Goal: Task Accomplishment & Management: Use online tool/utility

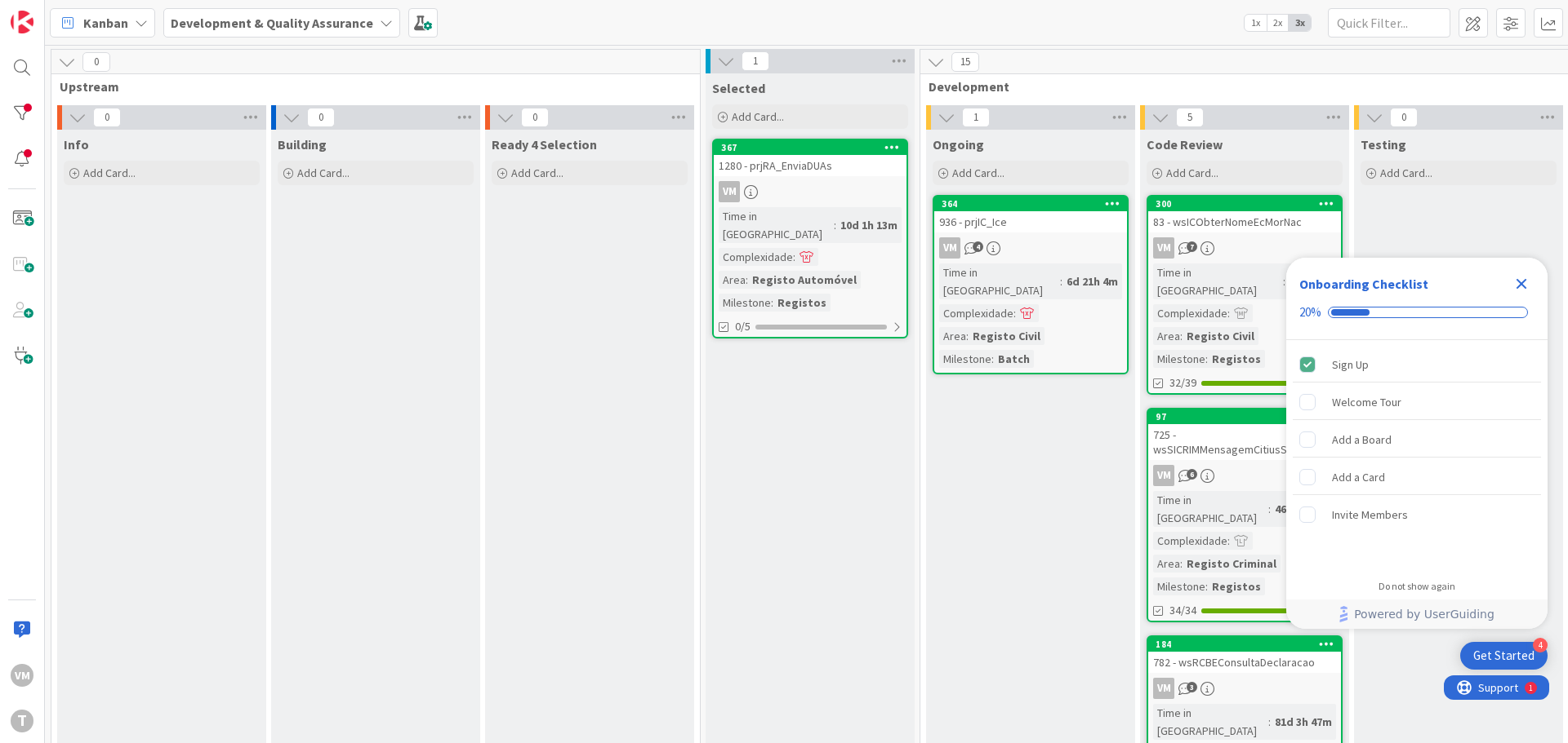
click at [1260, 228] on div "83 - wsICObterNomeEcMorNac" at bounding box center [1244, 221] width 193 height 21
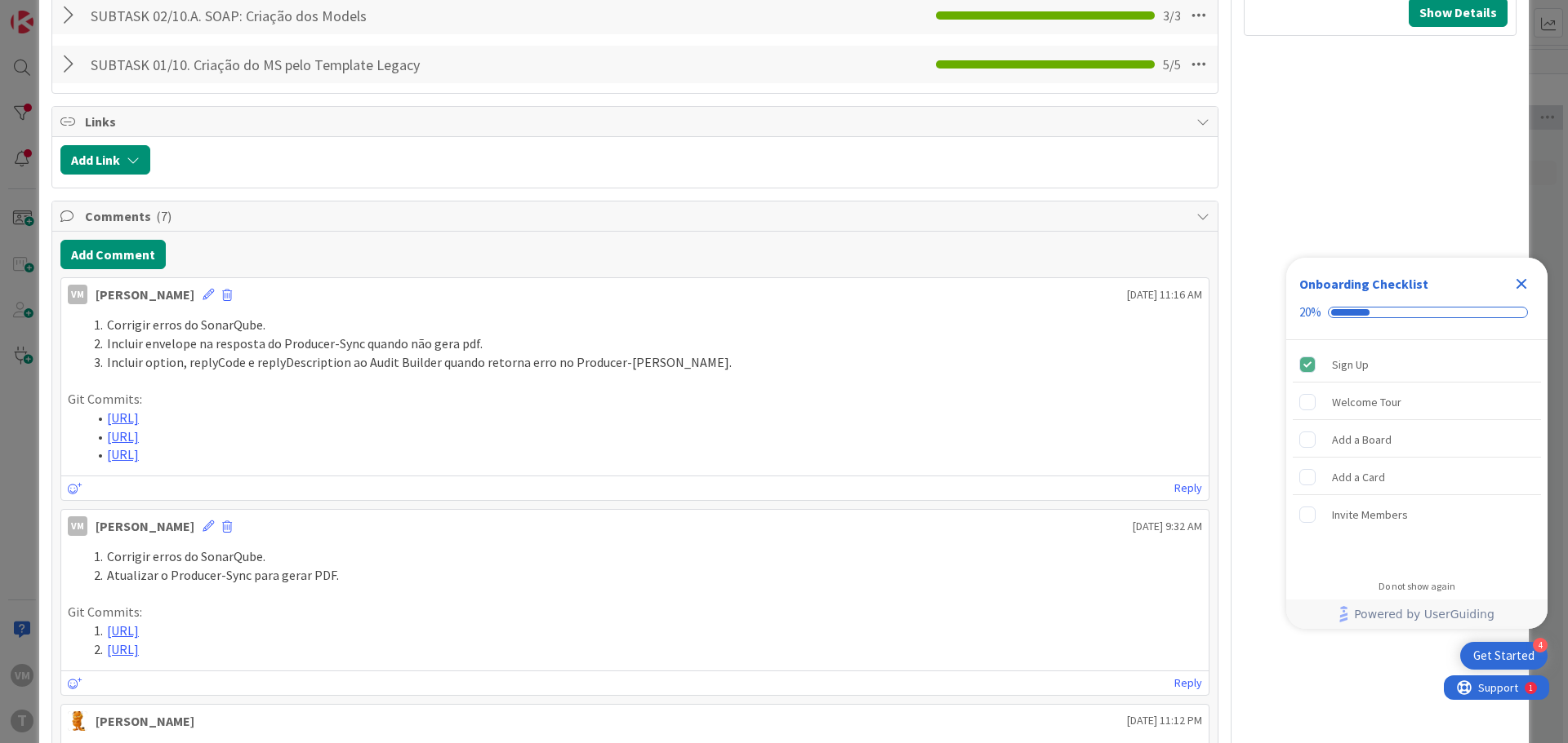
scroll to position [1142, 0]
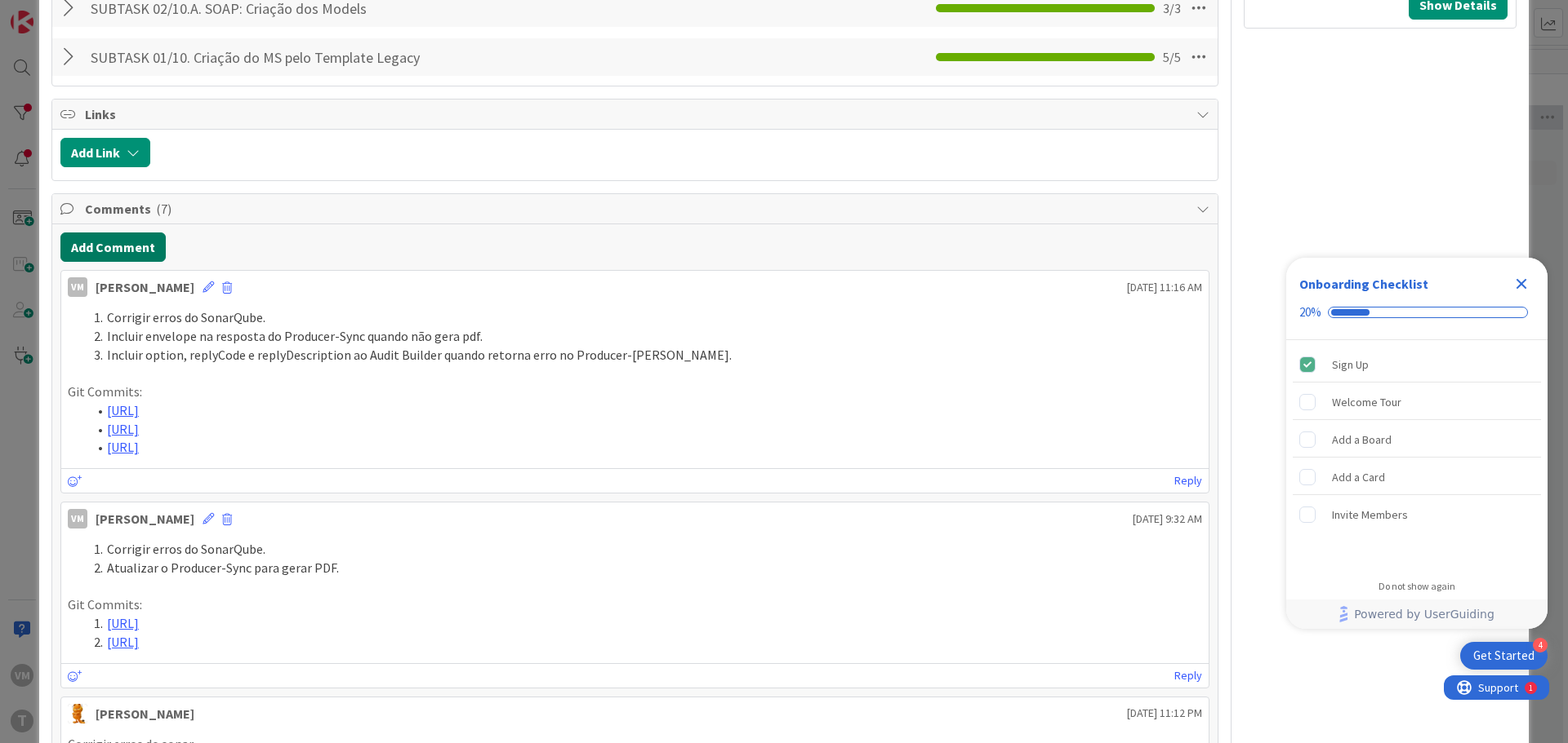
click at [130, 252] on button "Add Comment" at bounding box center [113, 247] width 106 height 30
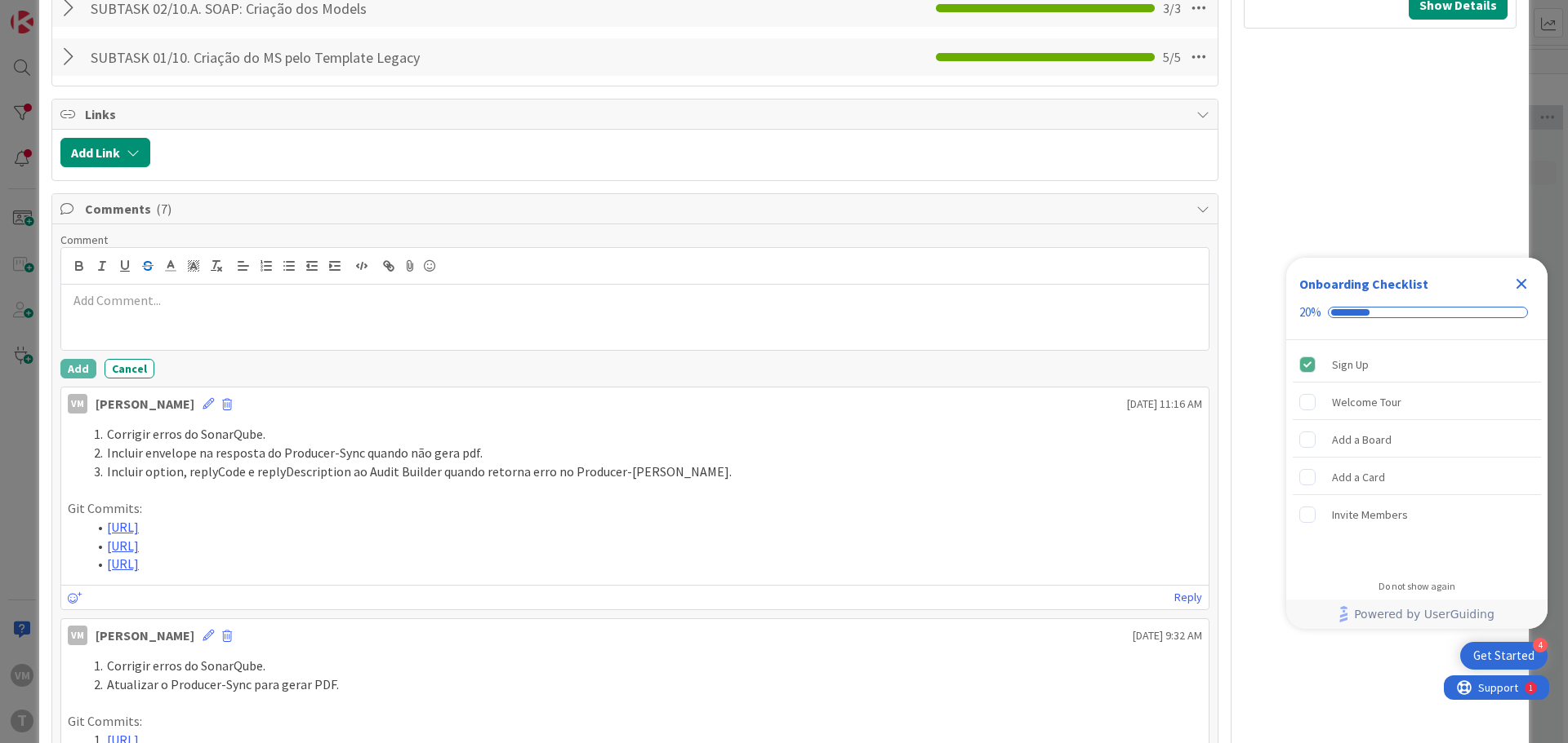
type textarea "x"
click at [184, 324] on div at bounding box center [635, 317] width 1147 height 65
click at [261, 272] on icon "button" at bounding box center [262, 271] width 2 height 2
click at [128, 332] on div at bounding box center [635, 317] width 1147 height 65
click at [111, 297] on li "[URL]" at bounding box center [644, 300] width 1114 height 19
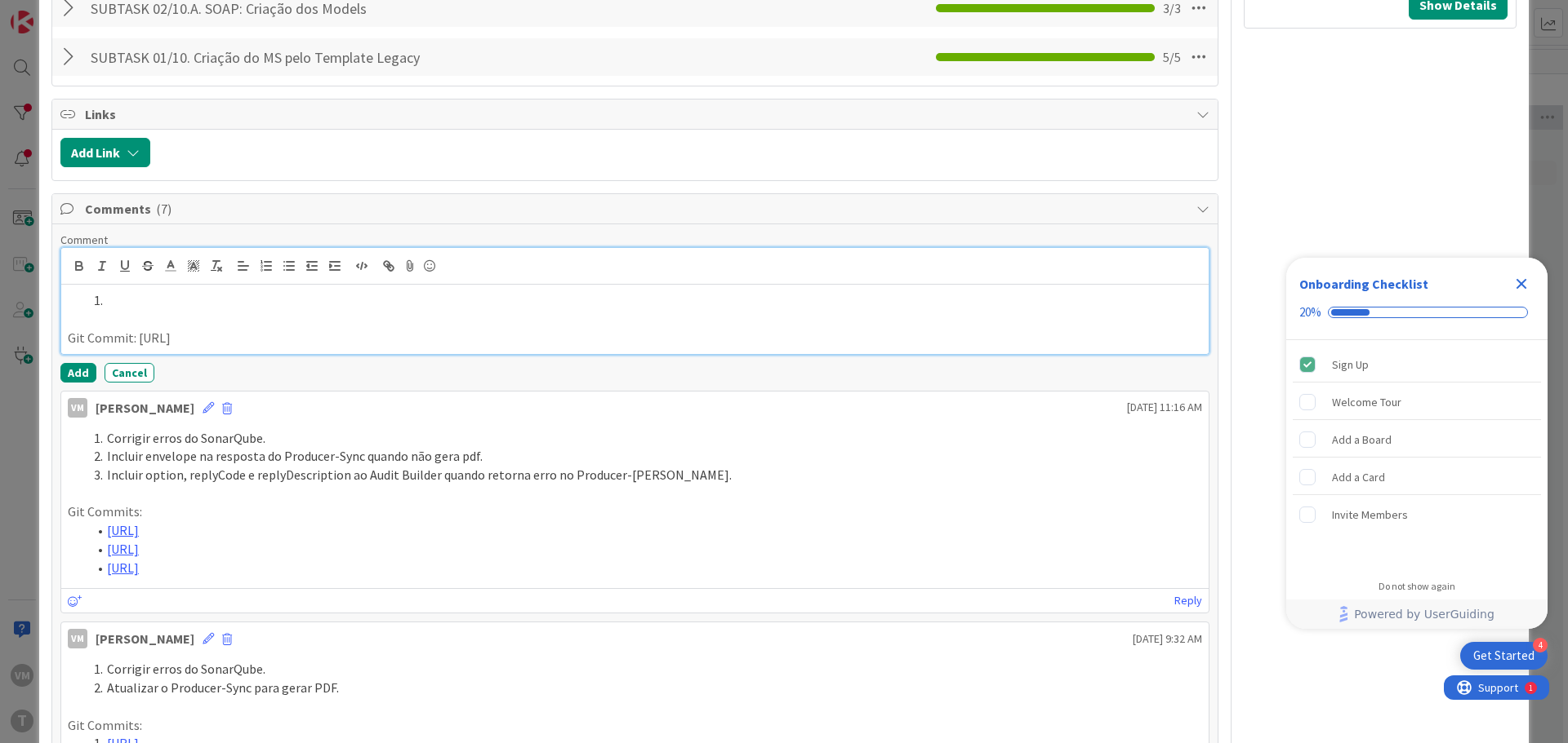
click at [148, 288] on div "Git Commit: [URL]" at bounding box center [635, 318] width 1147 height 68
click at [115, 302] on li "adicionar o formatter do CP4 e CP3 para ficar no formato correto." at bounding box center [644, 300] width 1114 height 19
click at [1082, 339] on p "Git Commit: [URL]" at bounding box center [635, 338] width 1134 height 19
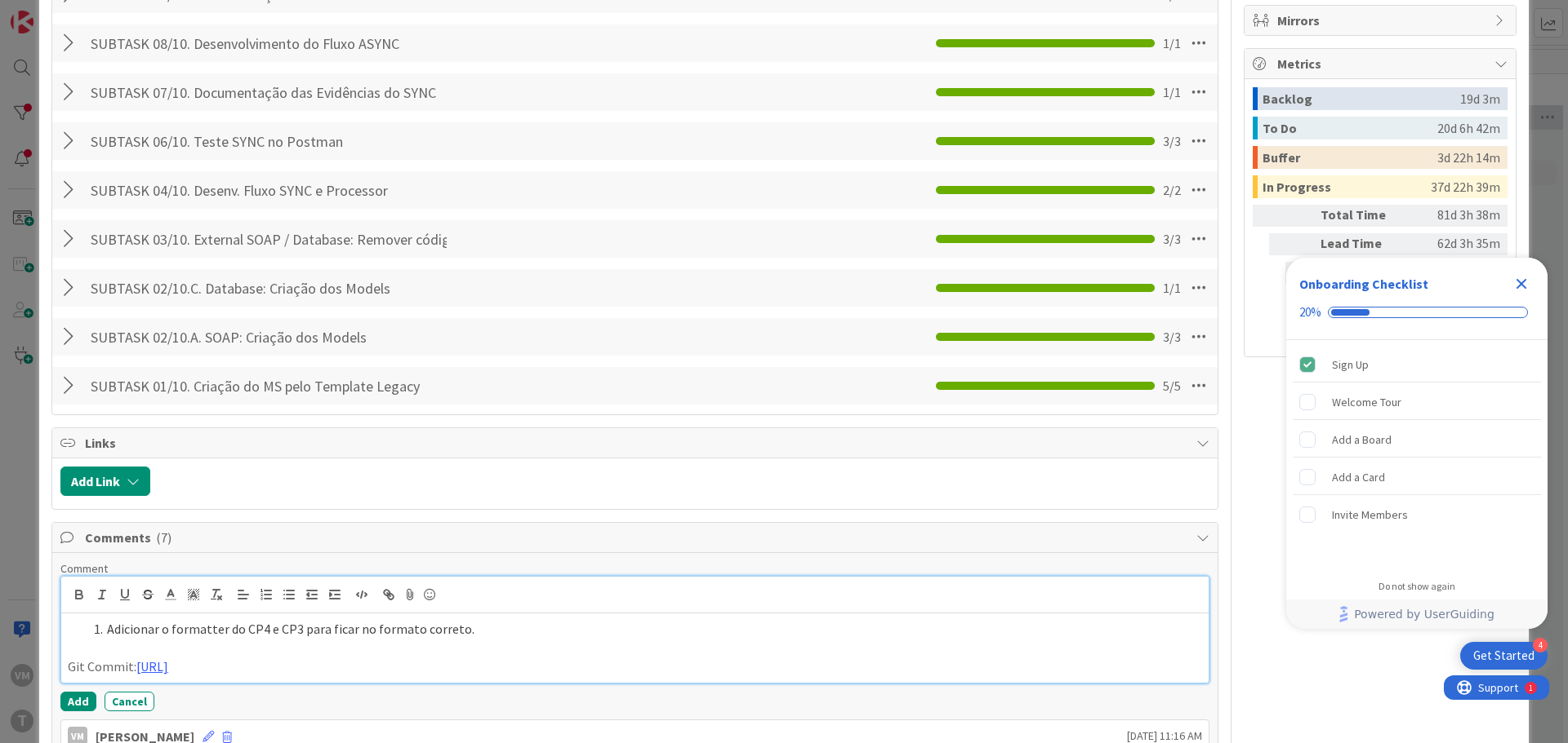
scroll to position [898, 0]
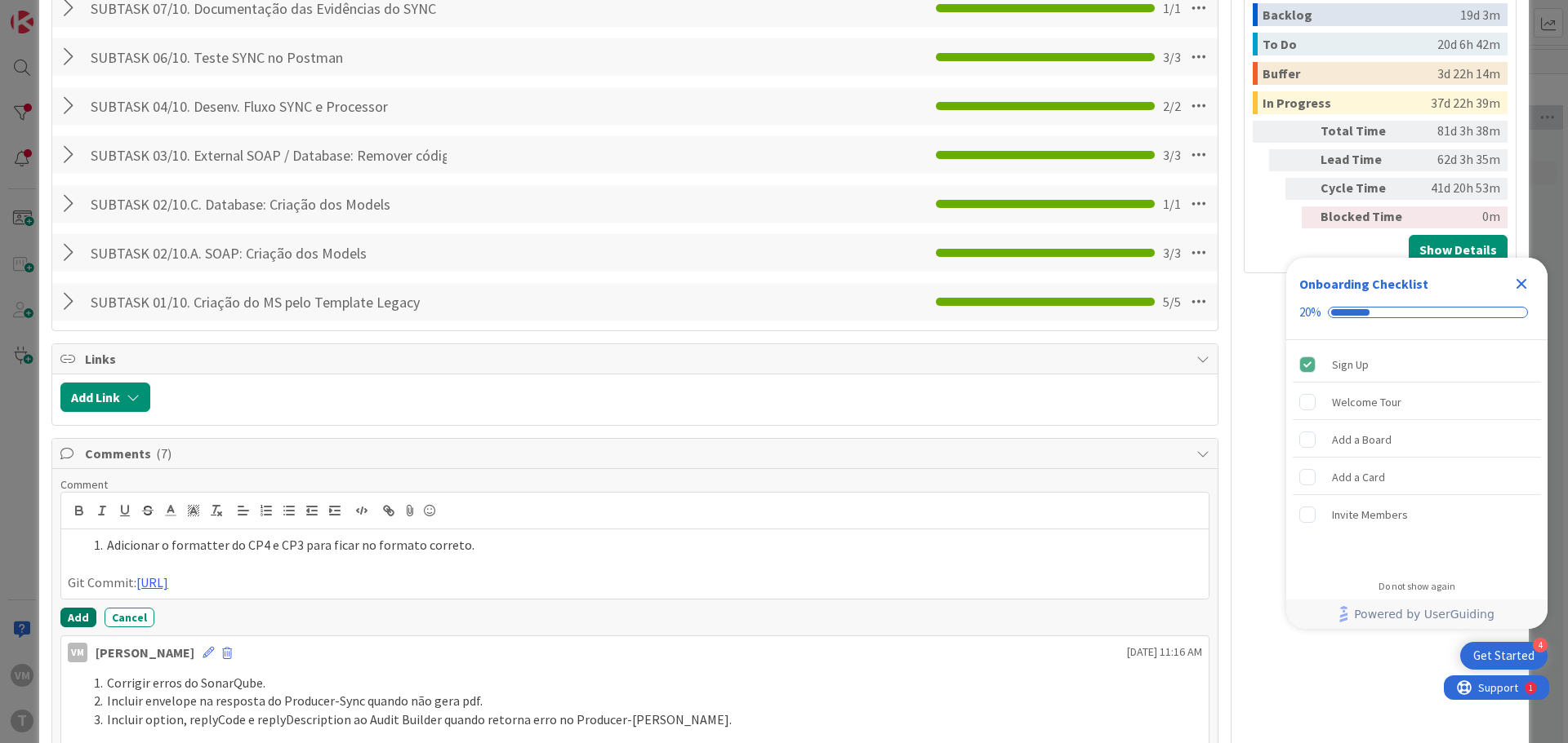
click at [77, 609] on button "Add" at bounding box center [78, 618] width 36 height 20
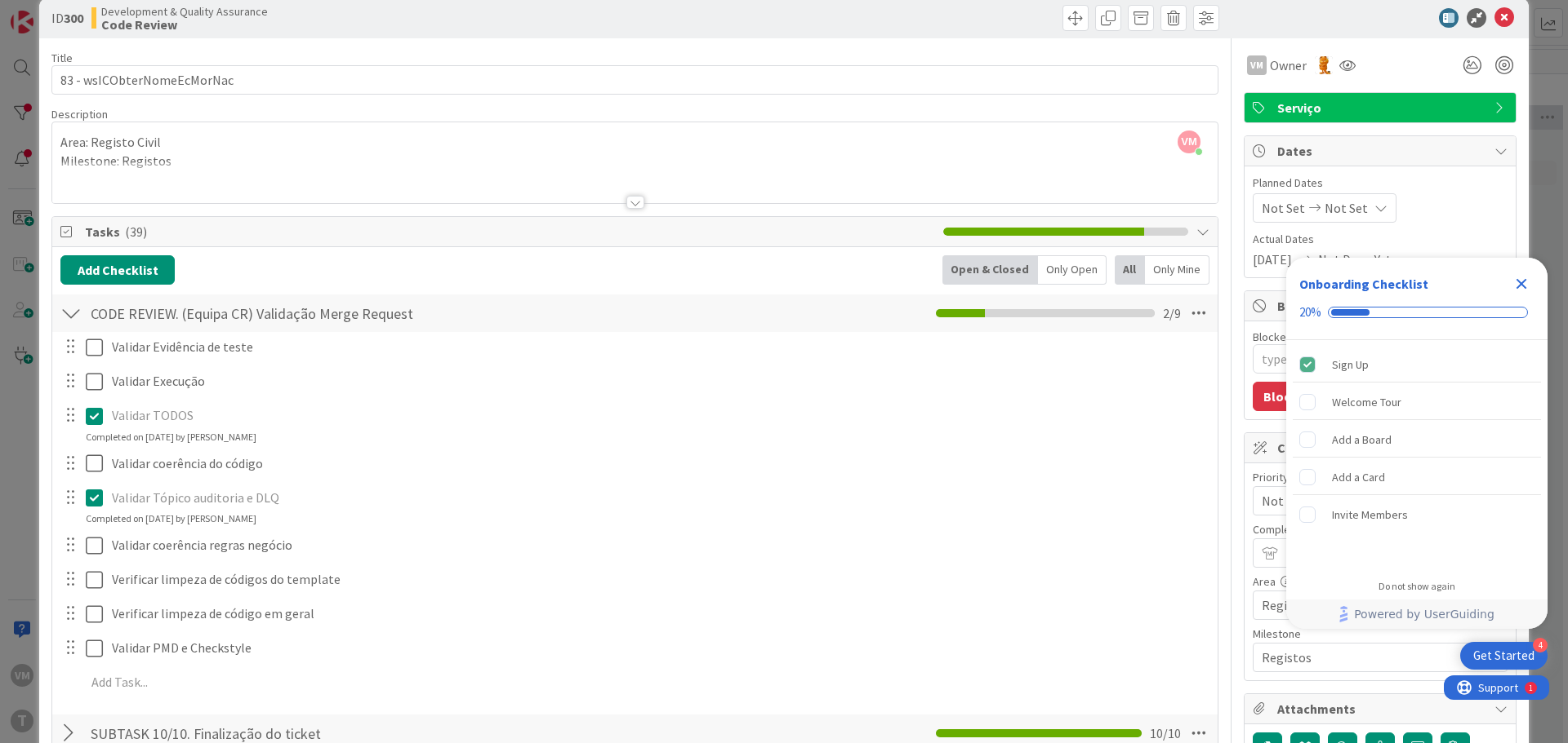
scroll to position [0, 0]
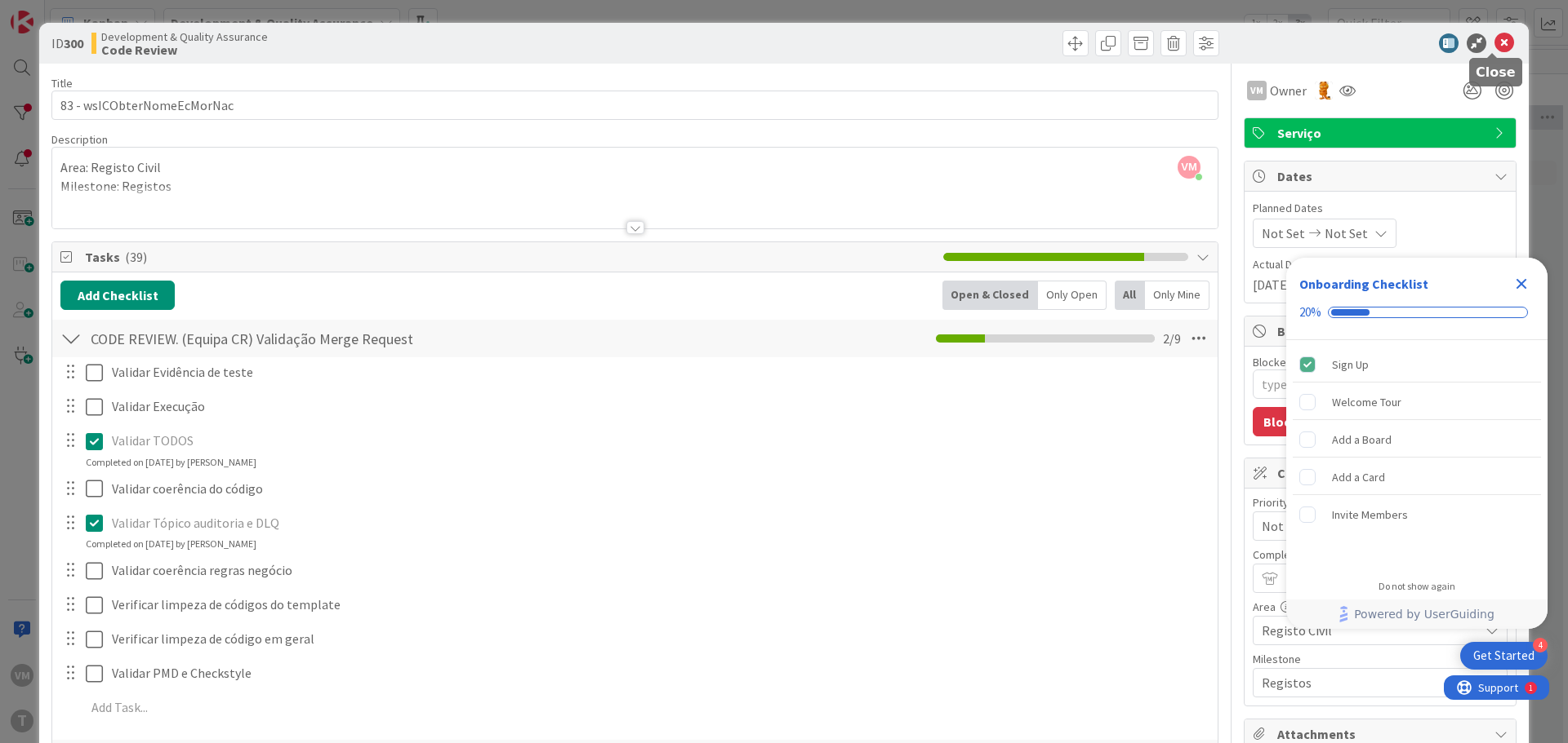
click at [1497, 41] on icon at bounding box center [1505, 43] width 20 height 20
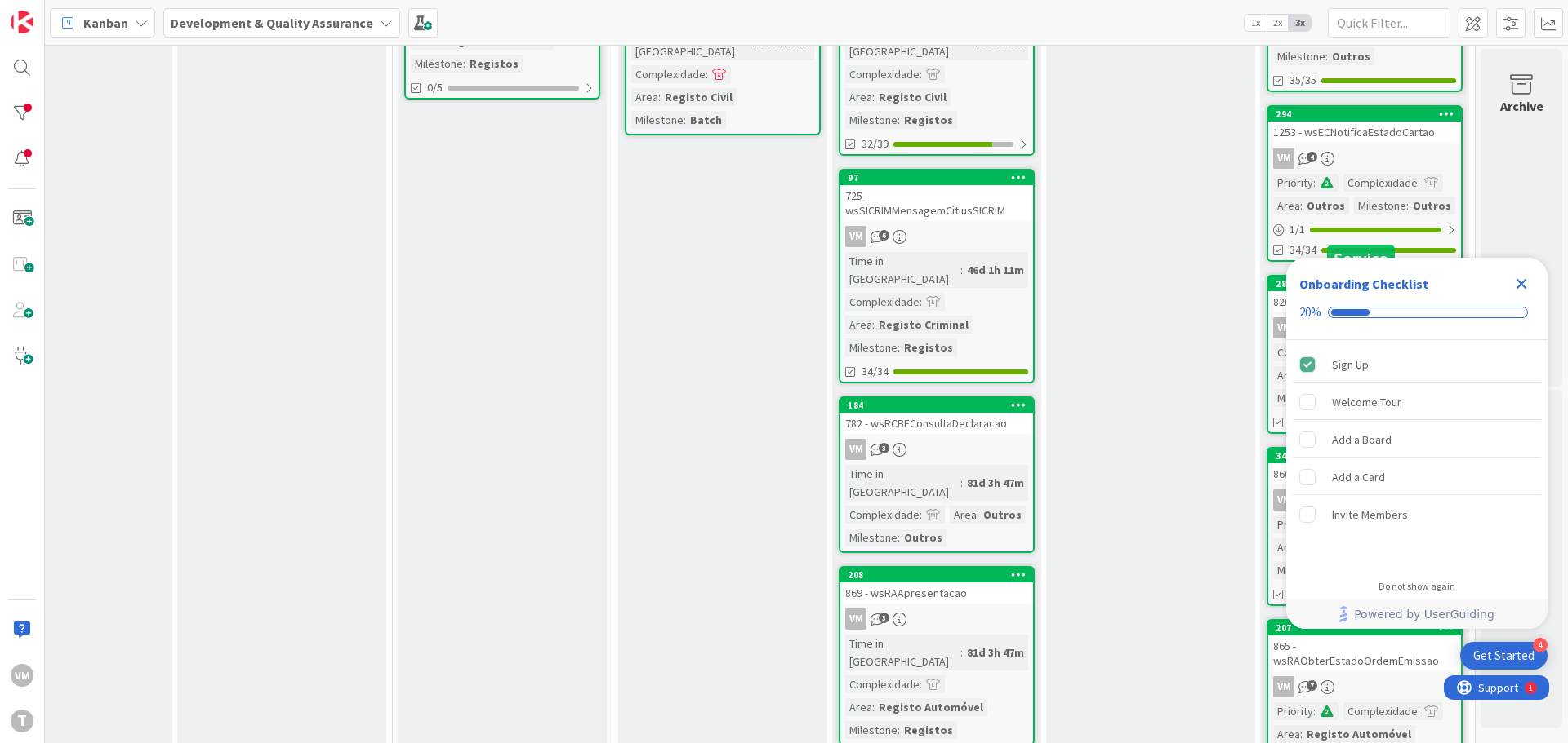
scroll to position [240, 320]
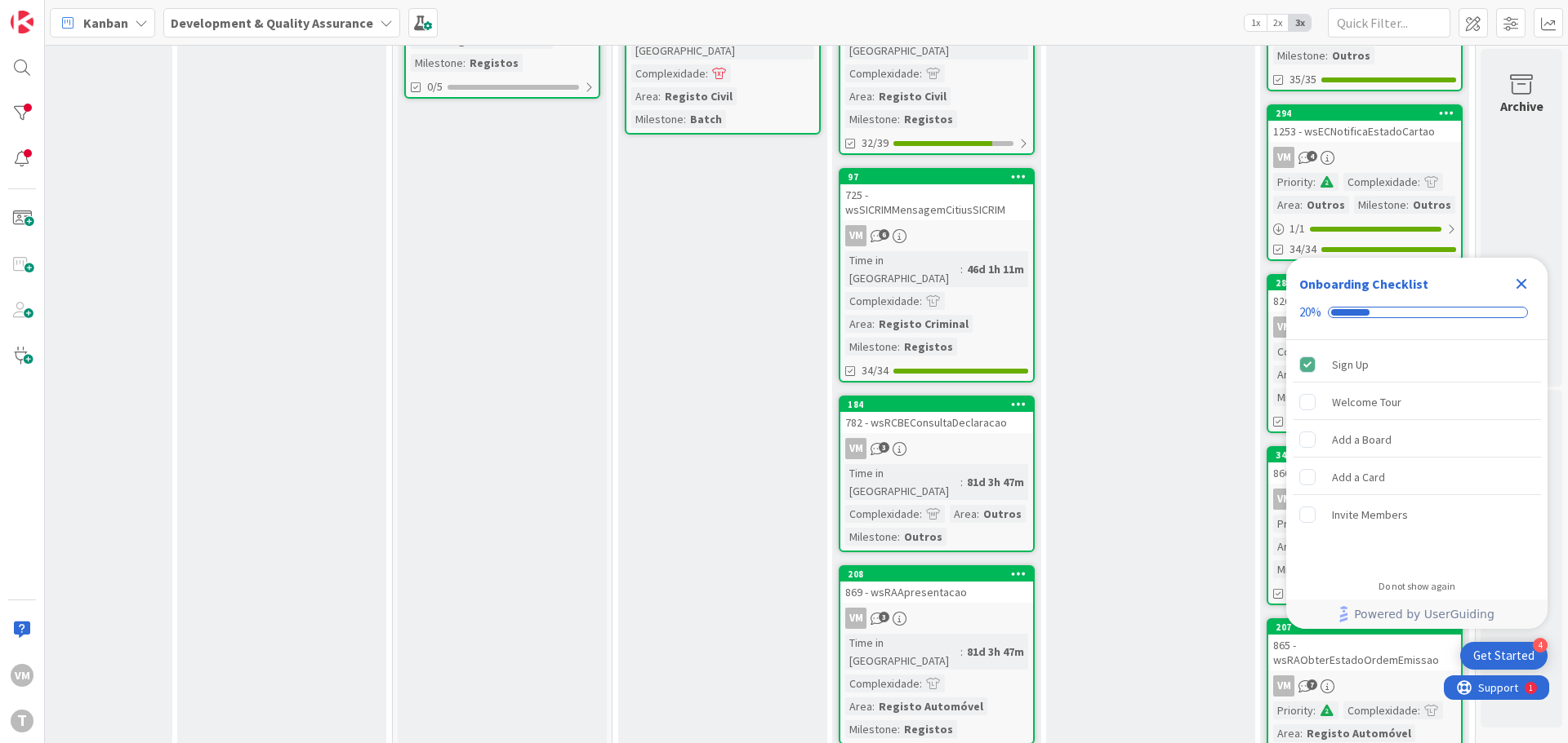
click at [1519, 285] on icon "Close Checklist" at bounding box center [1522, 284] width 11 height 11
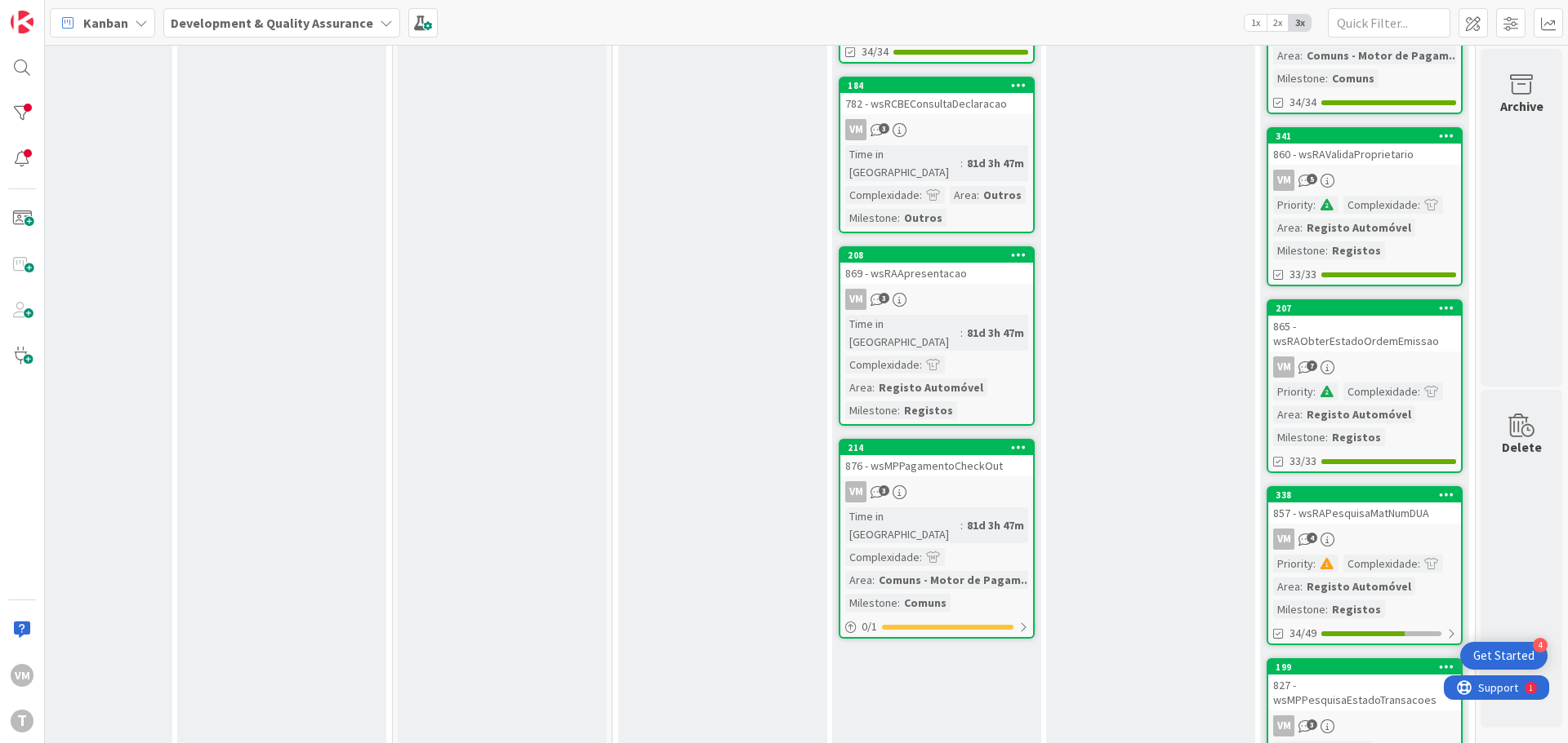
scroll to position [560, 320]
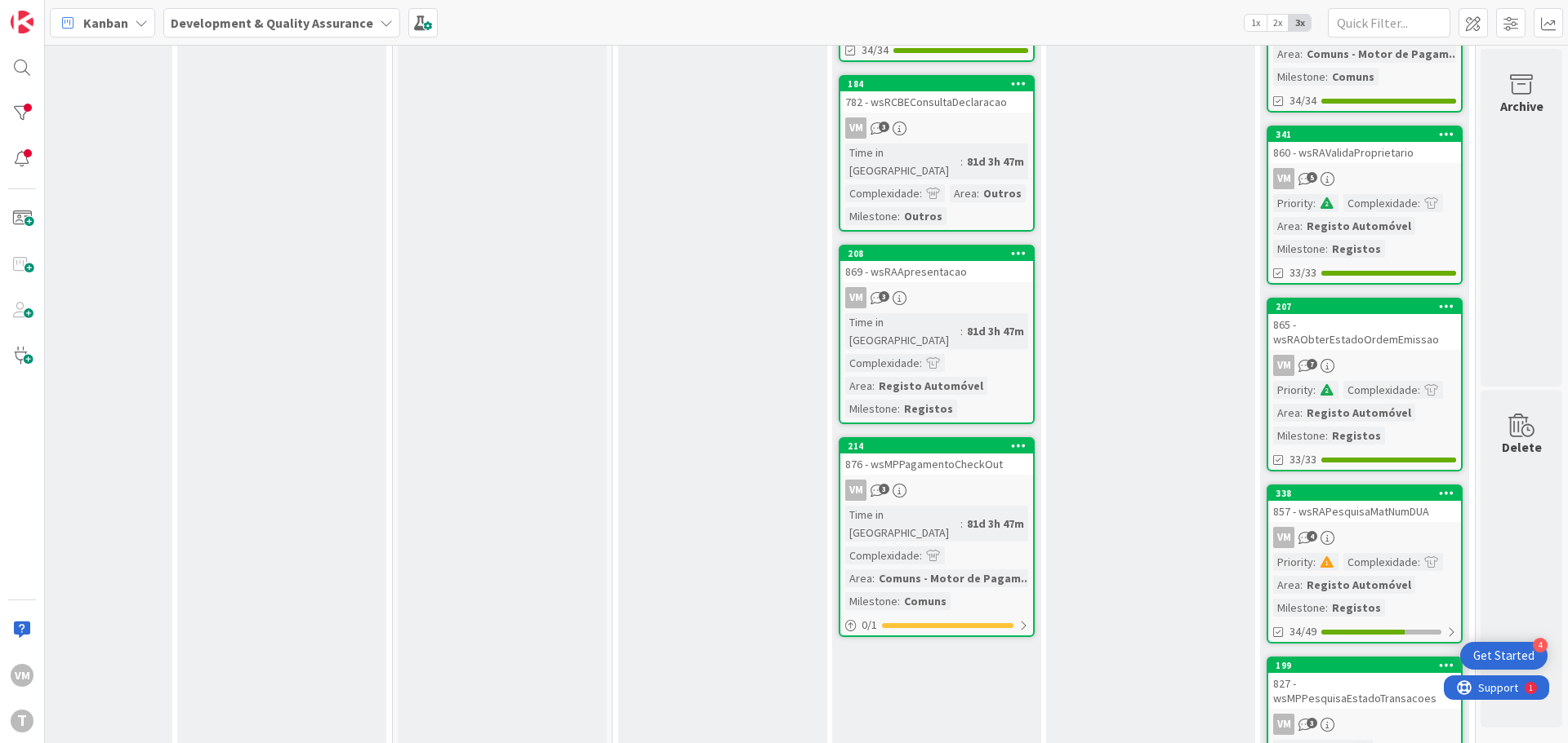
click at [1353, 523] on link "338 857 - wsRAPesquisaMatNumDUA VM 4 Priority : Complexidade : Area : Registo A…" at bounding box center [1364, 564] width 196 height 159
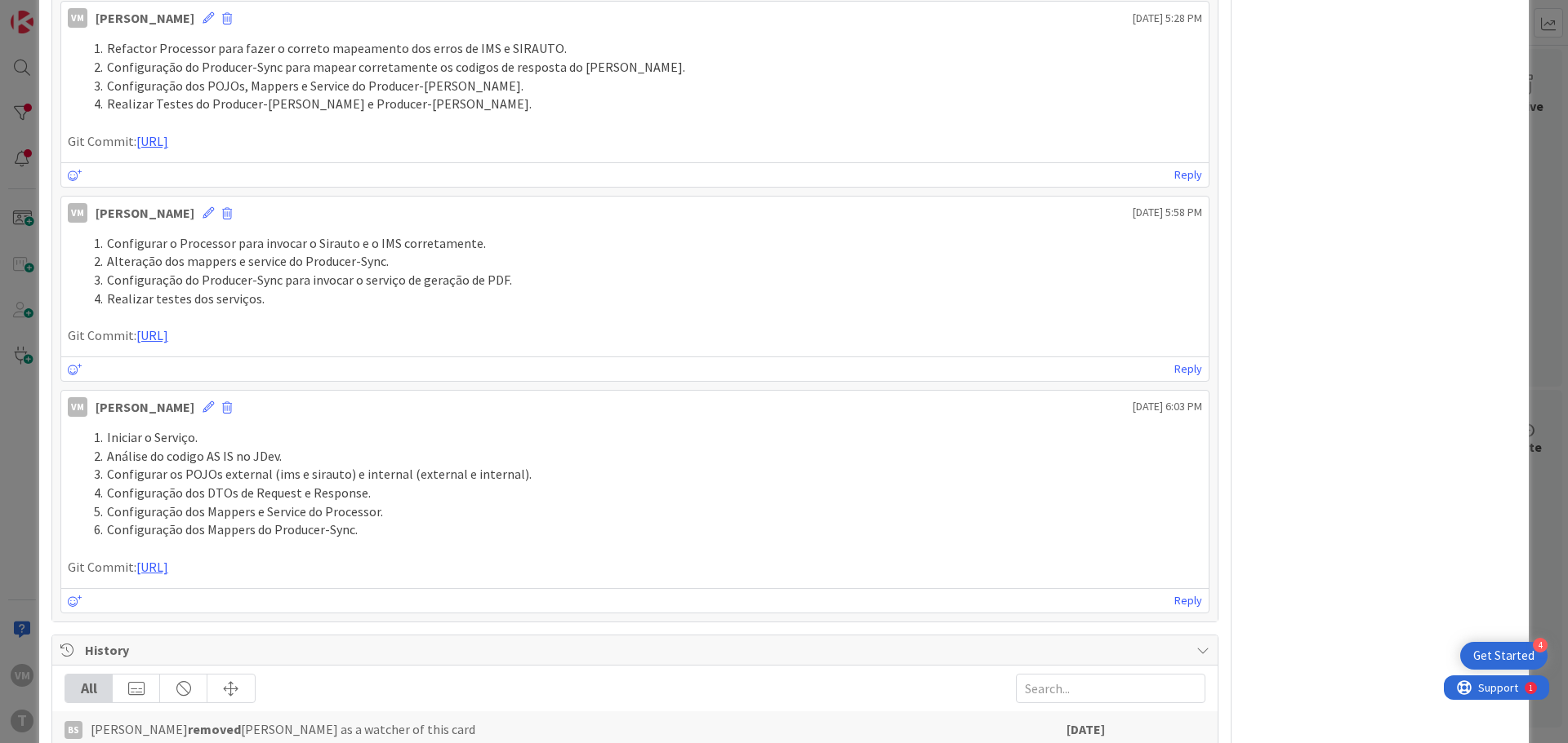
scroll to position [1877, 0]
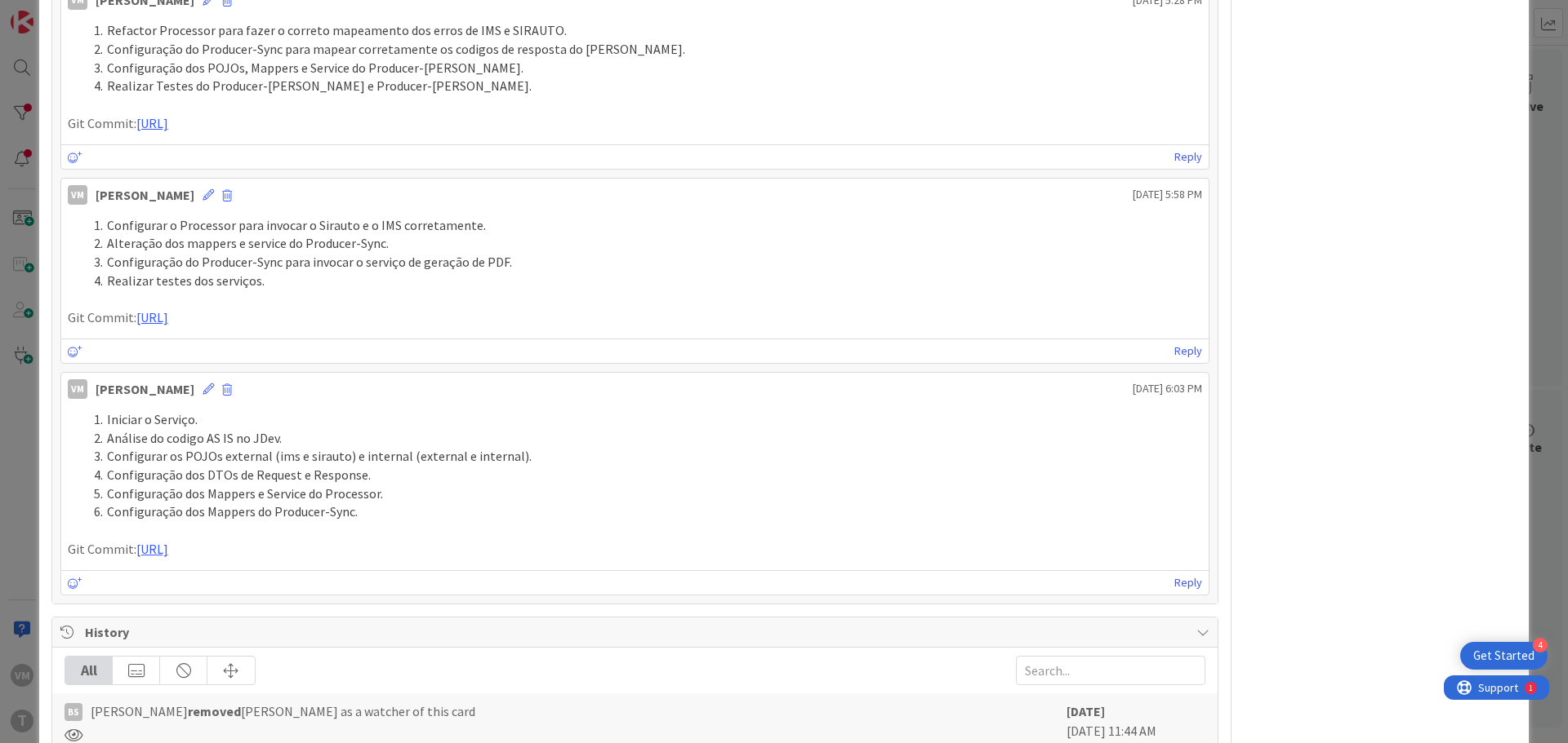
type textarea "x"
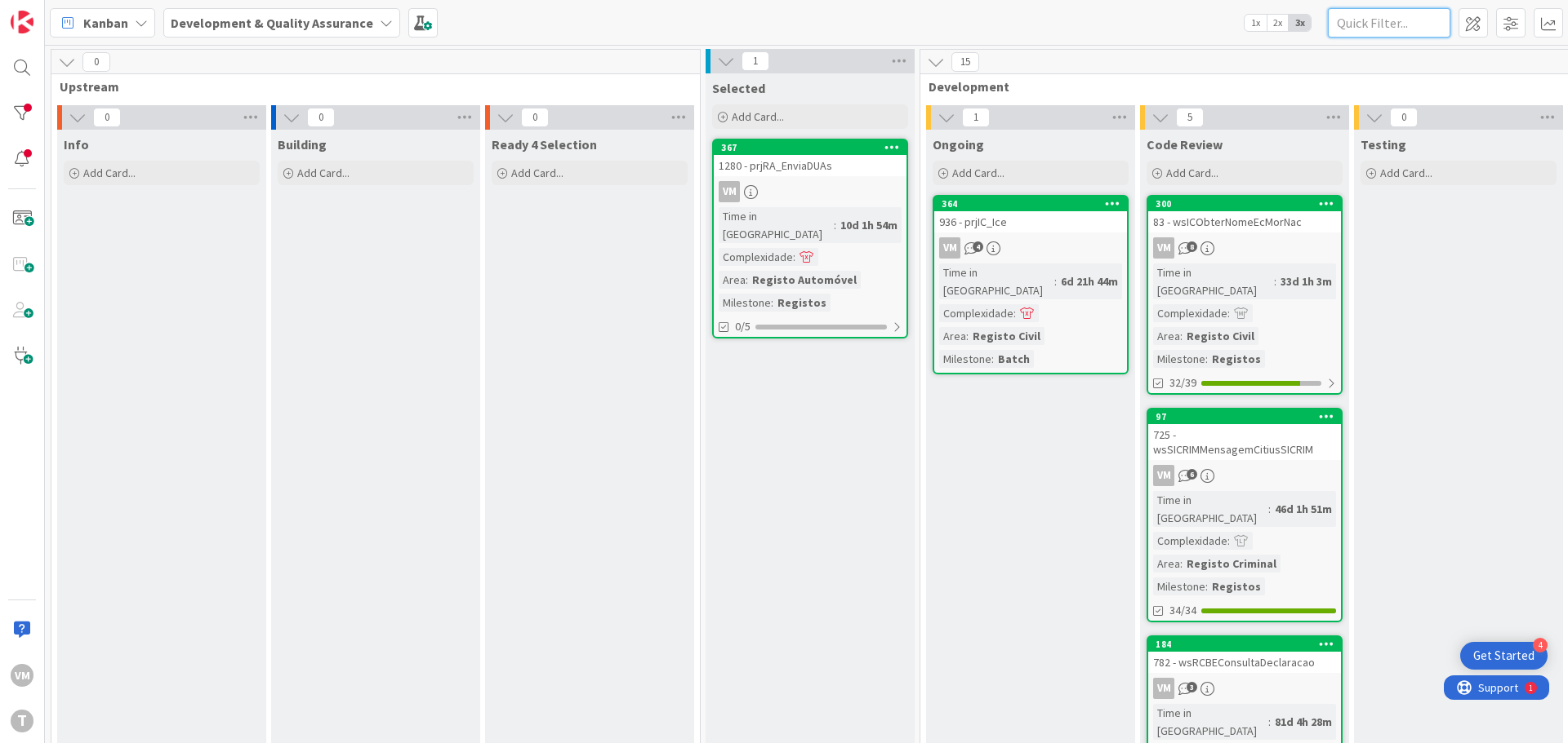
click at [1371, 11] on input "text" at bounding box center [1389, 23] width 123 height 30
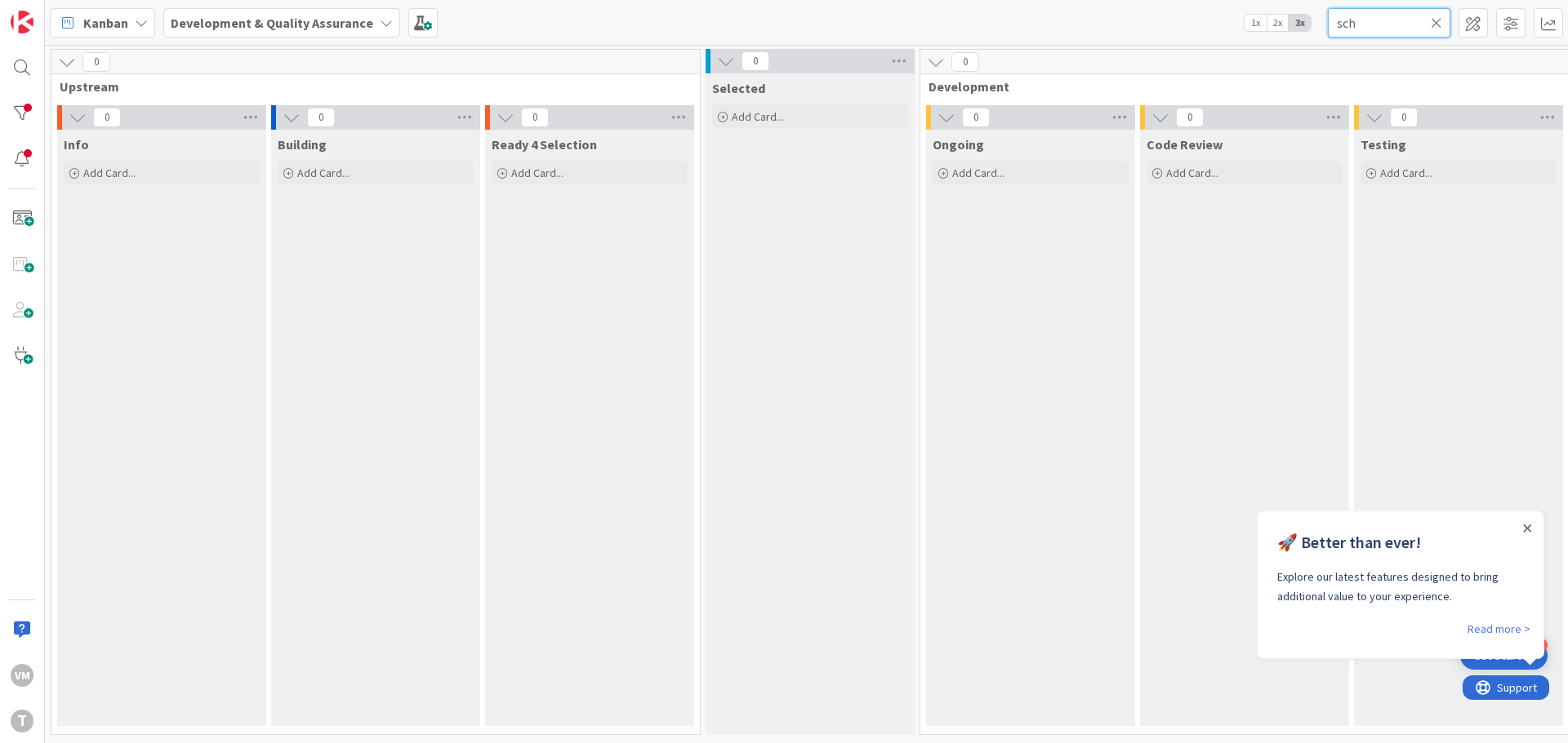
click at [1370, 17] on input "sch" at bounding box center [1389, 23] width 123 height 30
type input "sched"
click at [12, 119] on div at bounding box center [22, 113] width 33 height 33
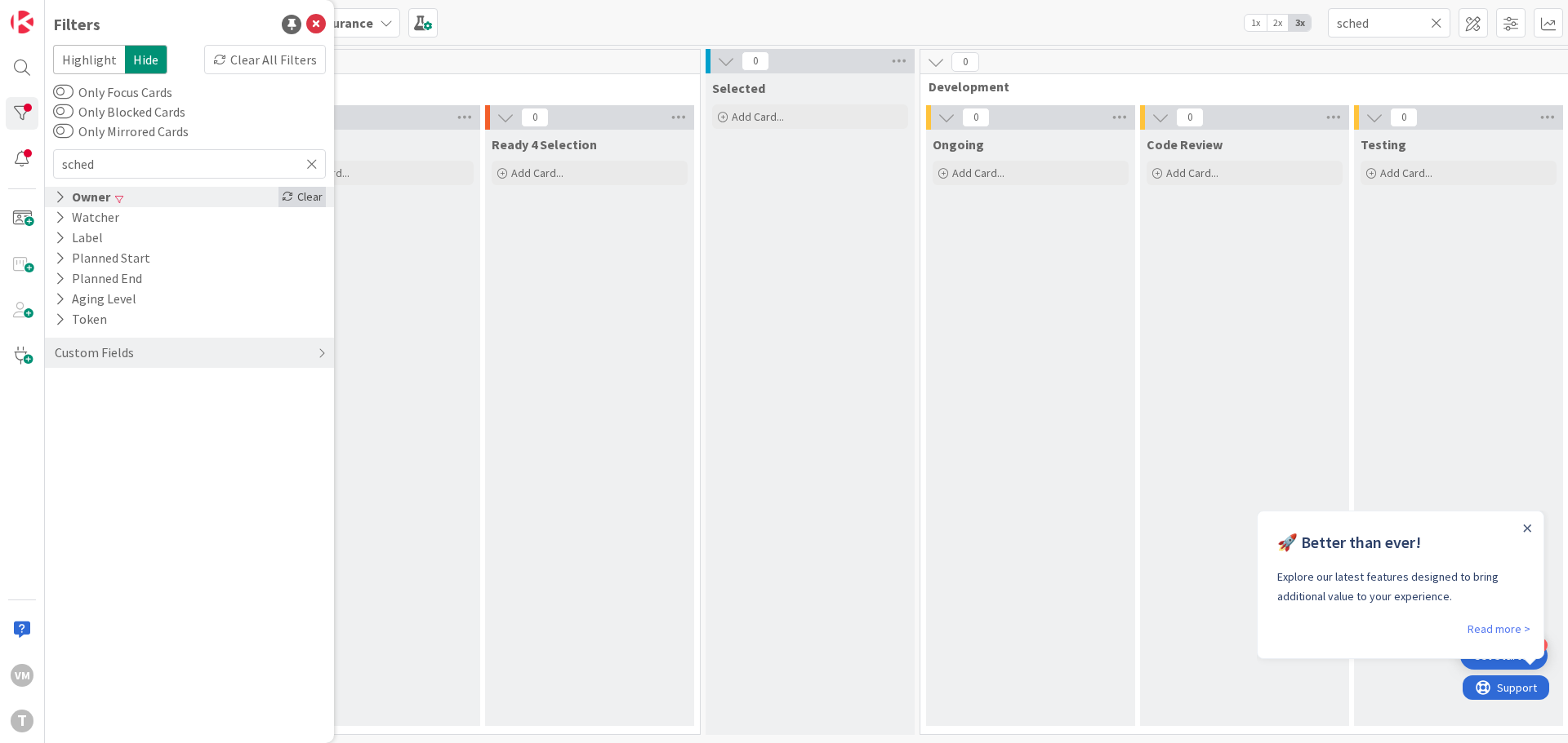
click at [297, 200] on div "Clear" at bounding box center [303, 197] width 47 height 21
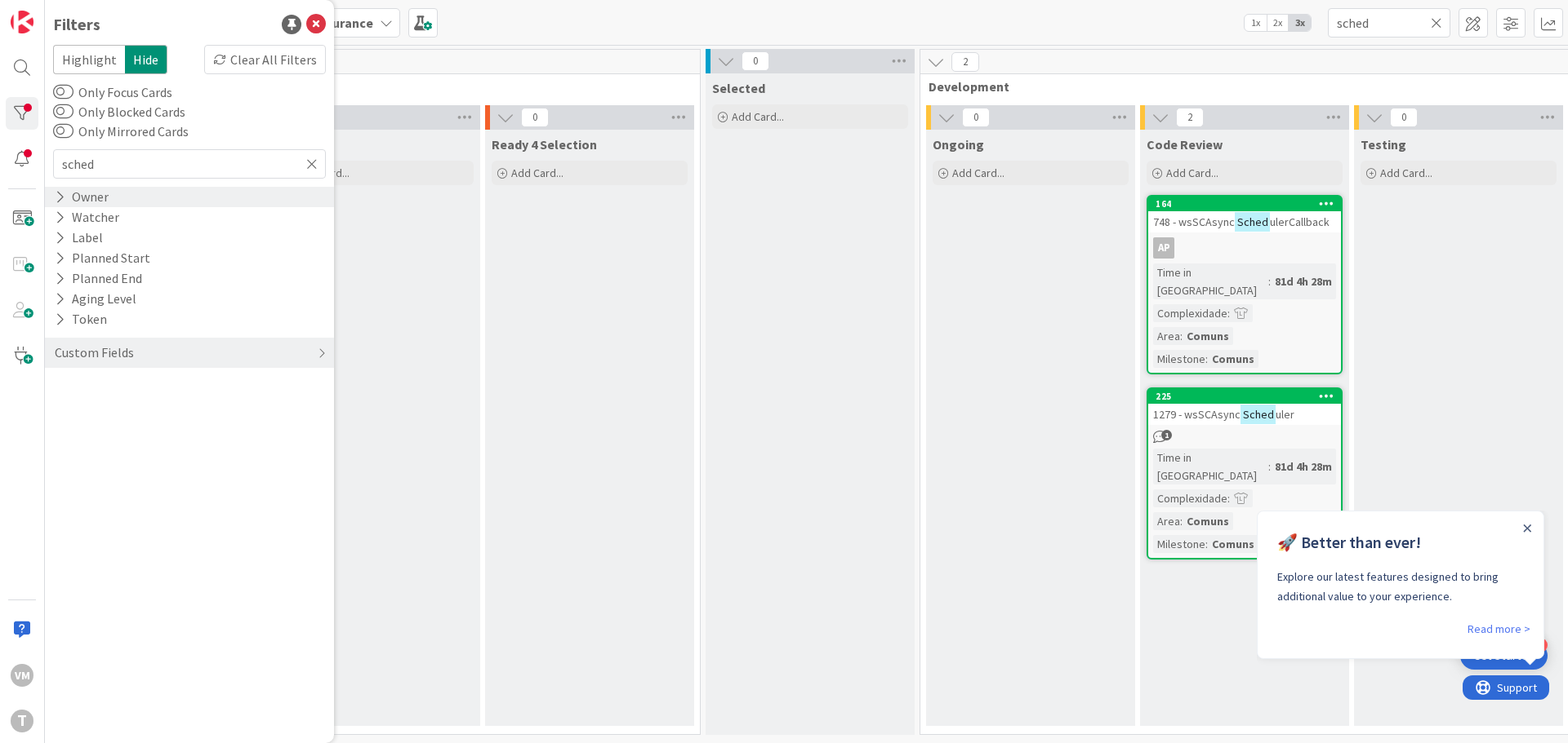
click at [1293, 430] on div "1" at bounding box center [1244, 437] width 193 height 14
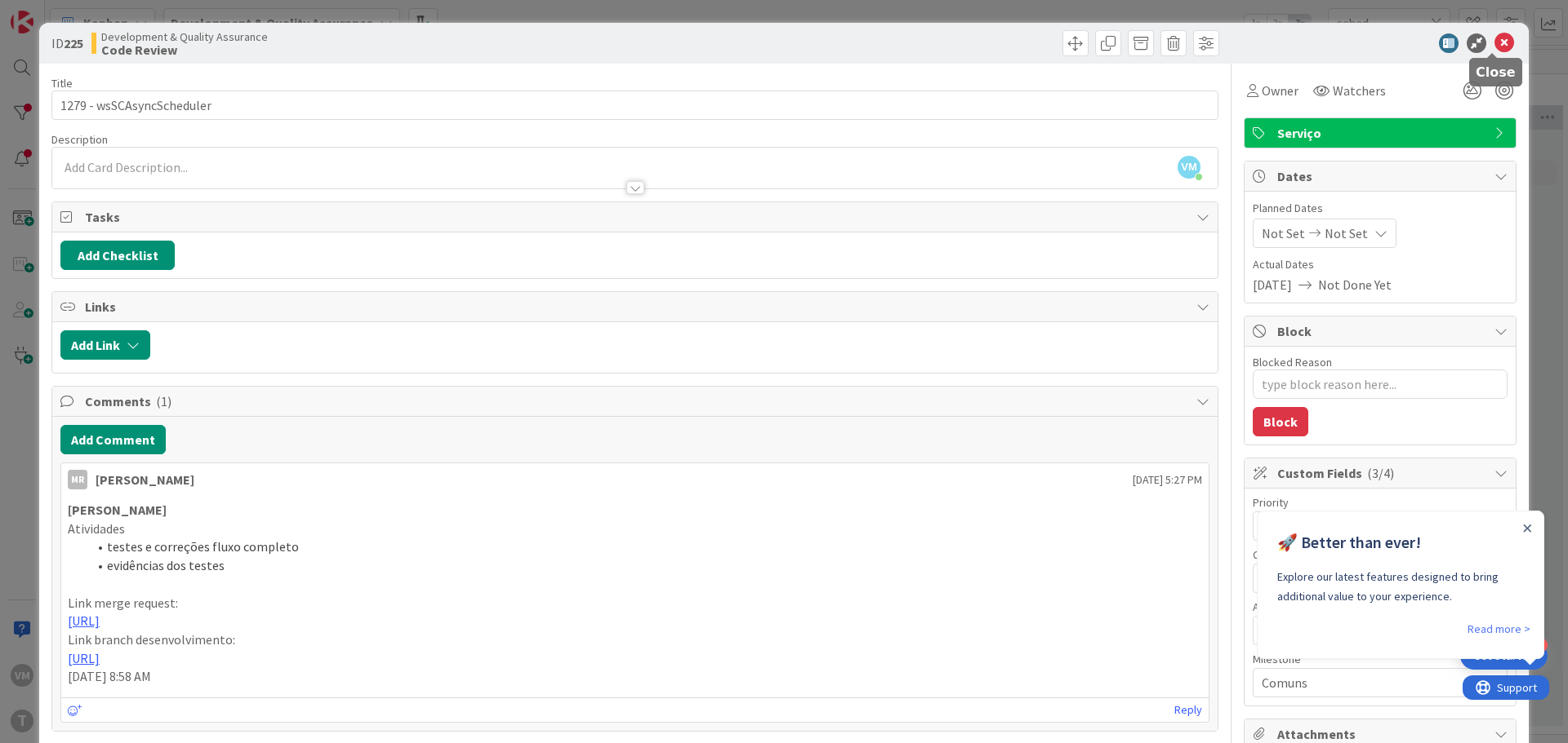
click at [1500, 41] on icon at bounding box center [1505, 43] width 20 height 20
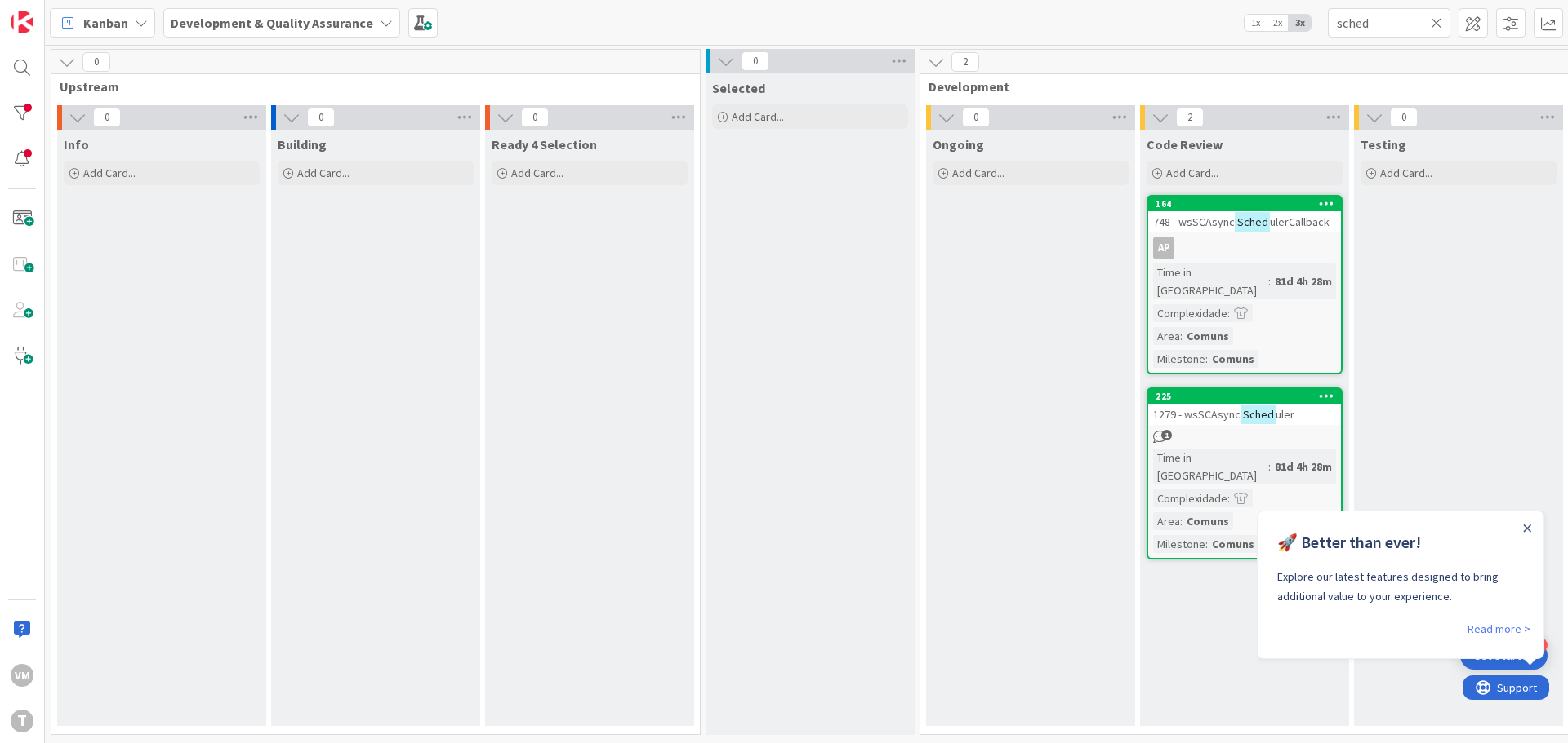
click at [1205, 430] on div "1" at bounding box center [1244, 437] width 193 height 14
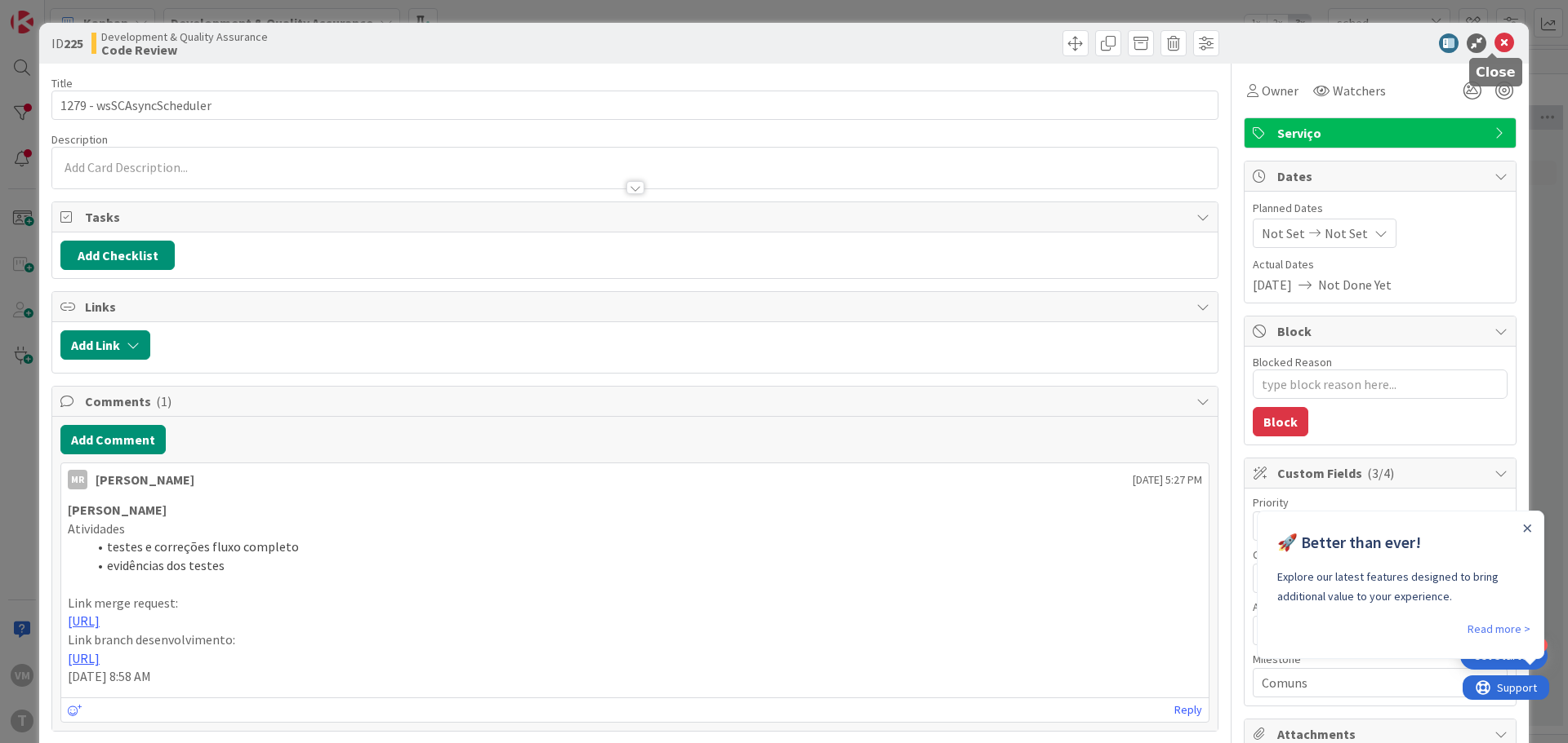
click at [1498, 49] on icon at bounding box center [1505, 43] width 20 height 20
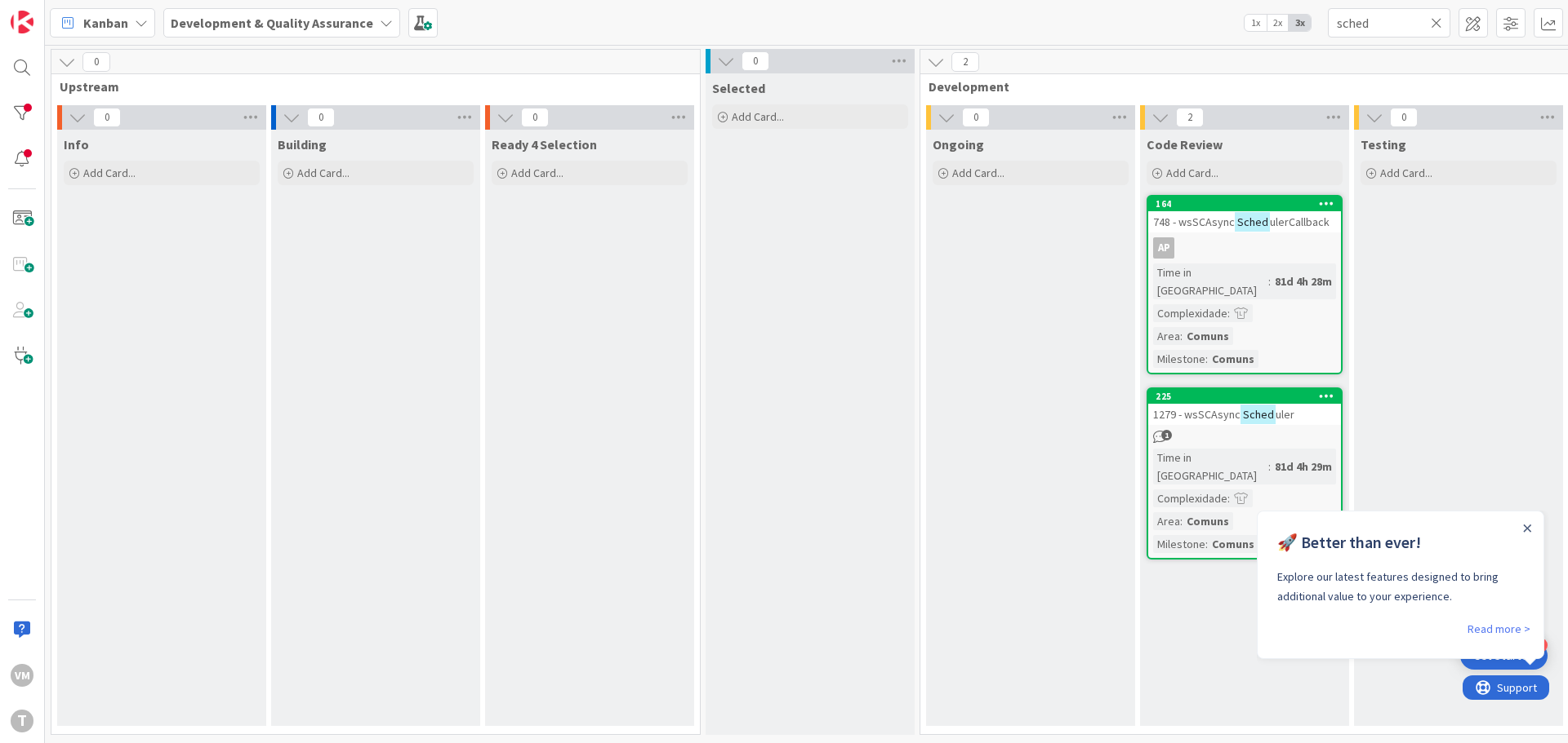
click at [1210, 270] on div "Time in [GEOGRAPHIC_DATA]" at bounding box center [1210, 282] width 115 height 36
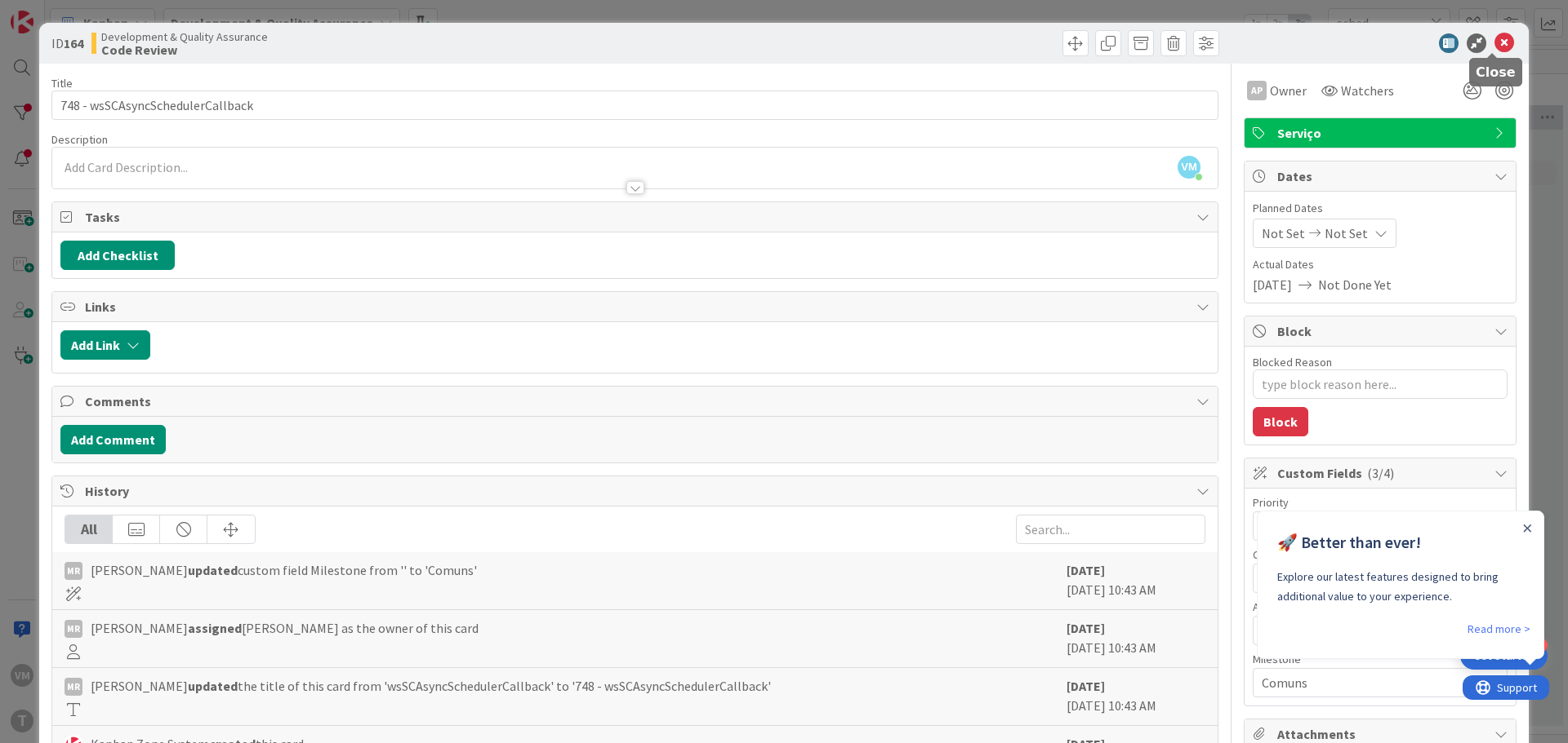
click at [1495, 40] on icon at bounding box center [1505, 43] width 20 height 20
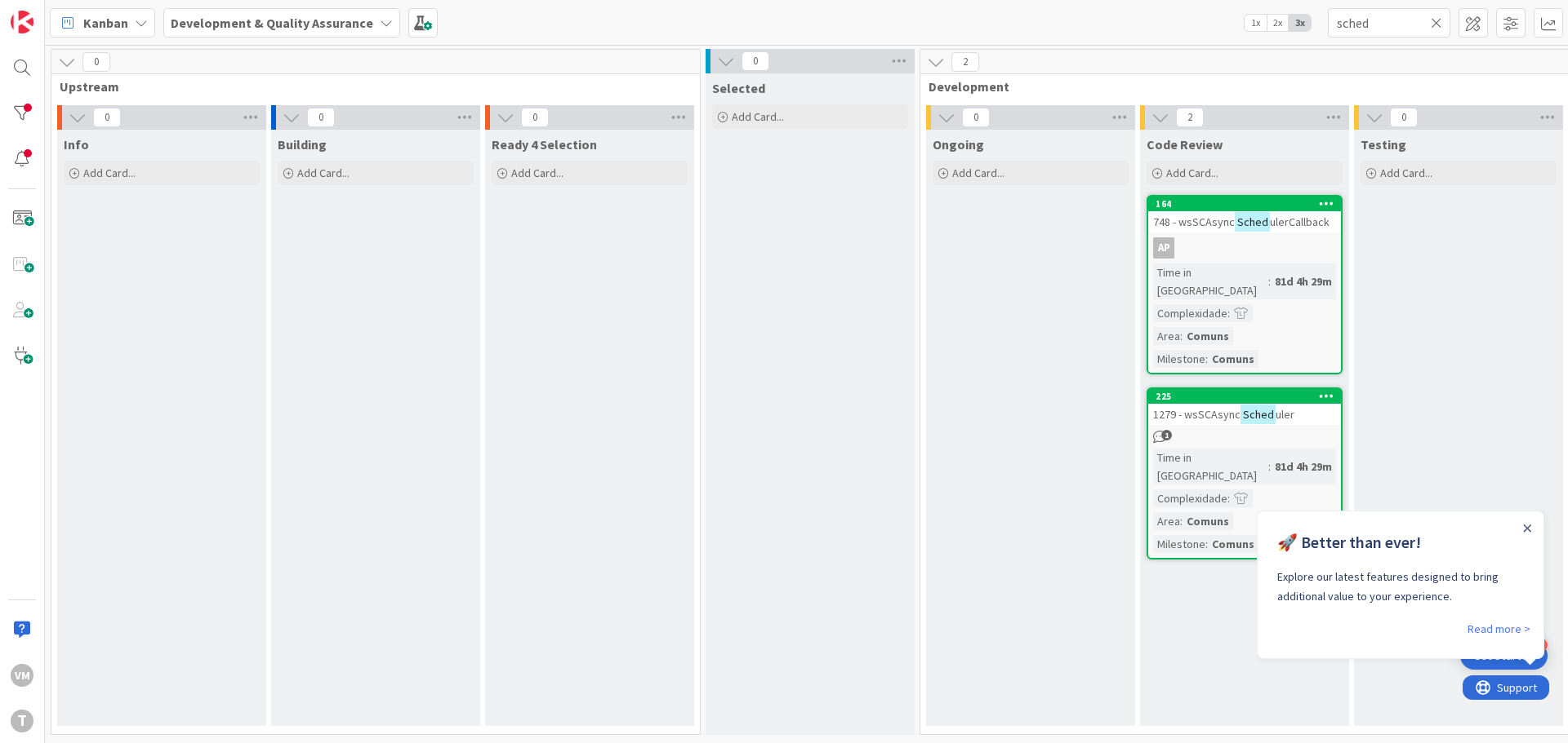
click at [1255, 387] on link "225 1279 - wsSCAsync Sched uler 1 Time in Column : 81d 4h 29m Complexidade : Ar…" at bounding box center [1245, 473] width 196 height 172
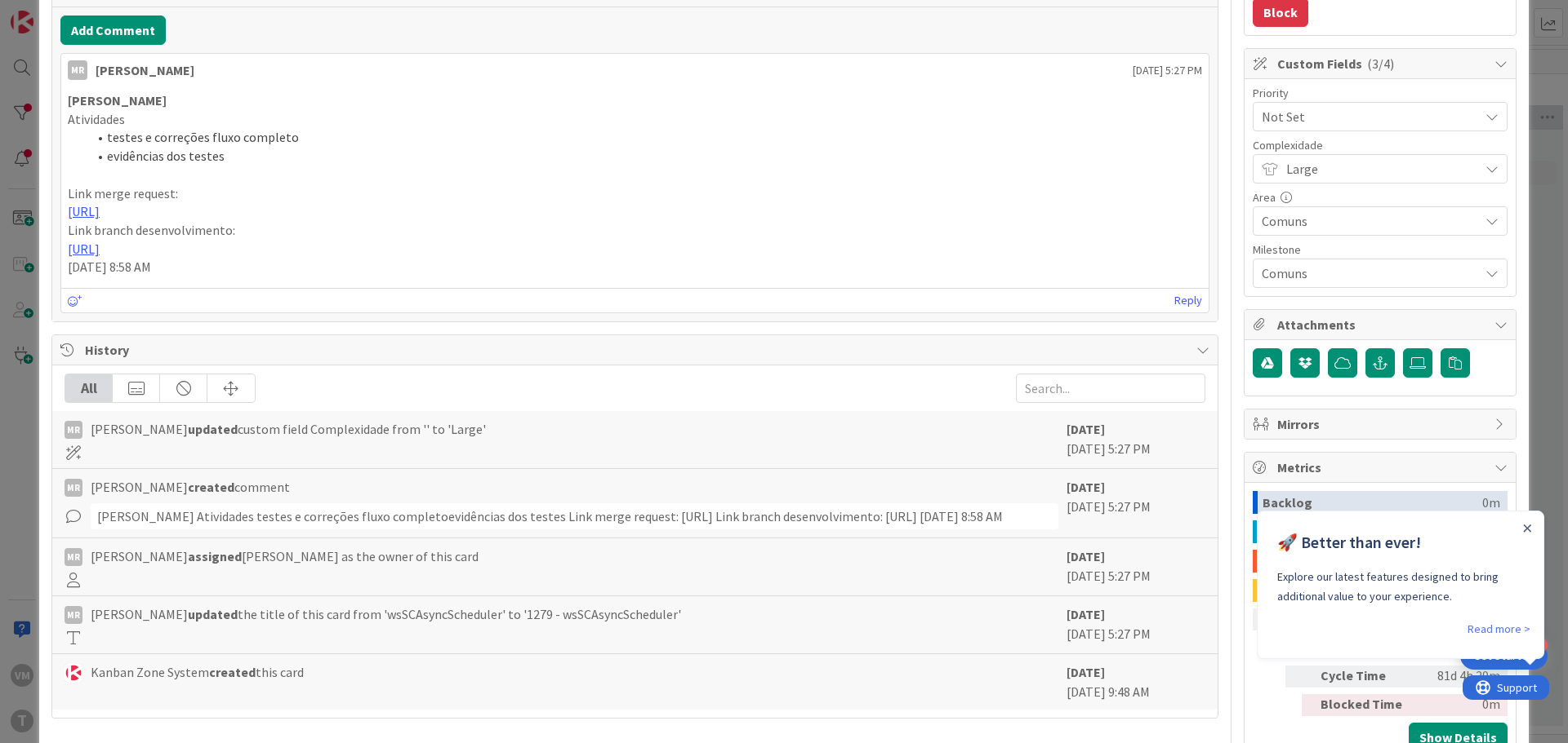
scroll to position [381, 0]
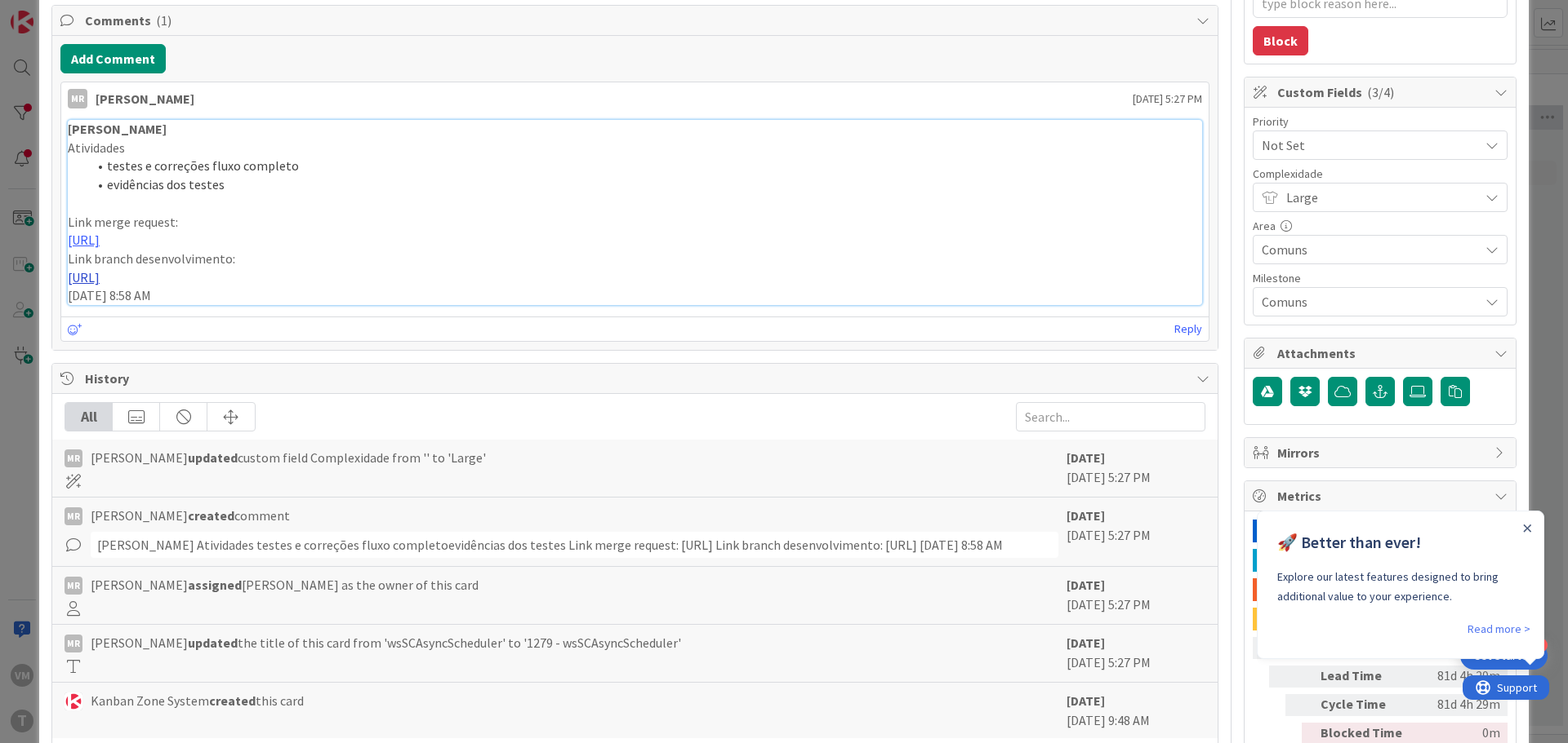
click at [100, 279] on link "https://gitlab.apps.ktools.justica.local/naspp/esb/apps/cmn/wsscasyncscheduler/…" at bounding box center [84, 278] width 32 height 17
type textarea "x"
